Goal: Use online tool/utility

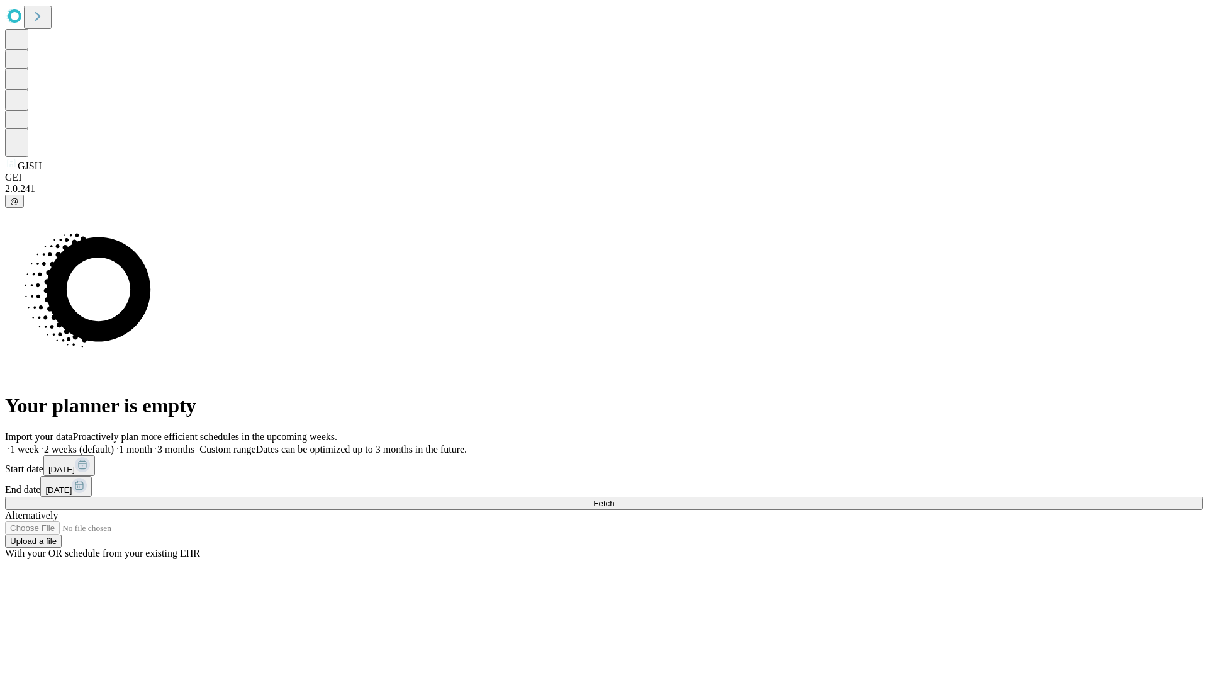
click at [614, 499] on span "Fetch" at bounding box center [604, 503] width 21 height 9
